Goal: Task Accomplishment & Management: Complete application form

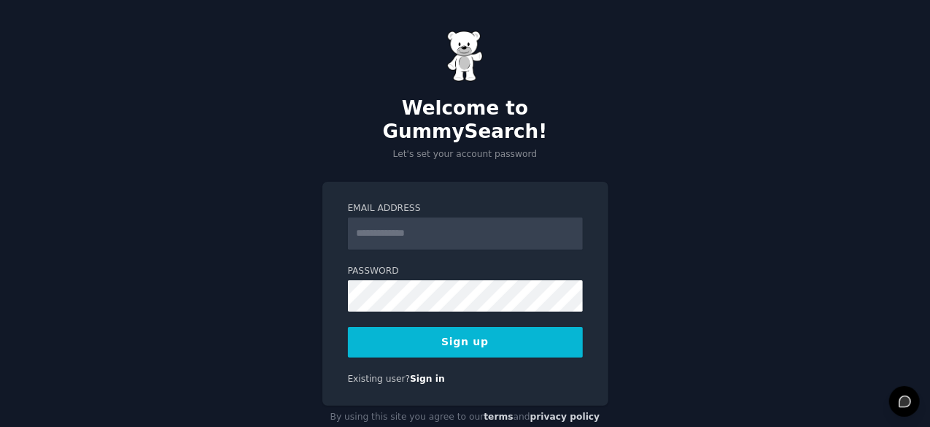
click at [509, 217] on input "Email Address" at bounding box center [465, 233] width 235 height 32
type input "**********"
click at [518, 327] on button "Sign up" at bounding box center [465, 342] width 235 height 31
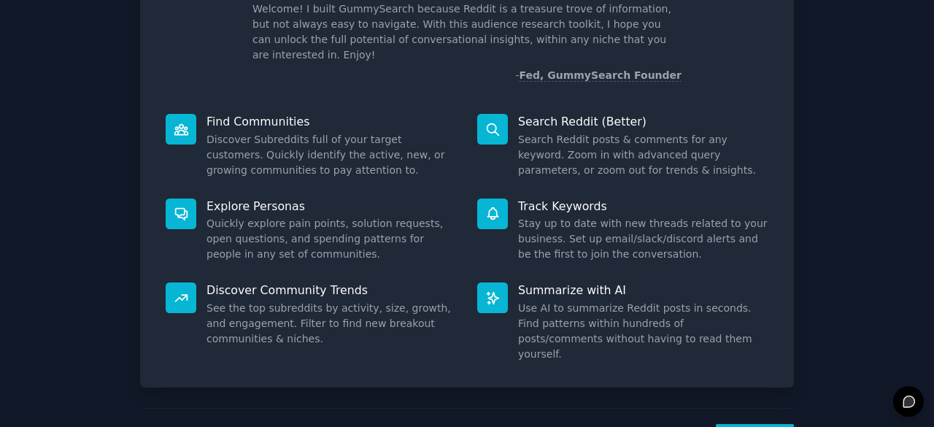
scroll to position [105, 0]
